Goal: Navigation & Orientation: Go to known website

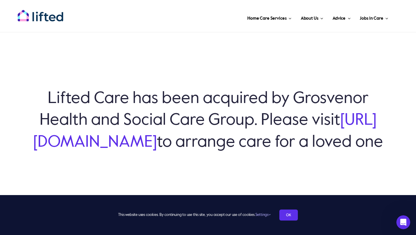
scroll to position [33, 0]
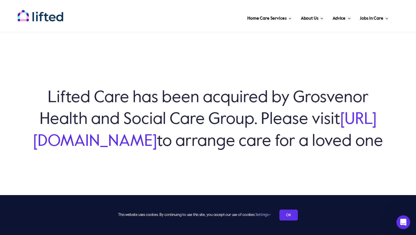
click at [95, 131] on link "[URL][DOMAIN_NAME]" at bounding box center [204, 130] width 343 height 38
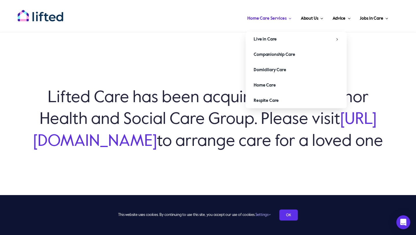
click at [268, 19] on span "Home Care Services" at bounding box center [266, 18] width 39 height 9
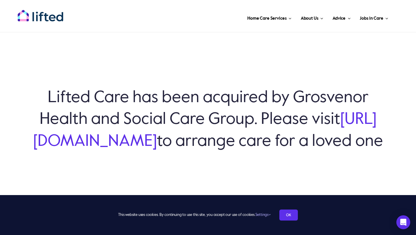
click at [109, 124] on link "[URL][DOMAIN_NAME]" at bounding box center [204, 130] width 343 height 38
